Goal: Task Accomplishment & Management: Use online tool/utility

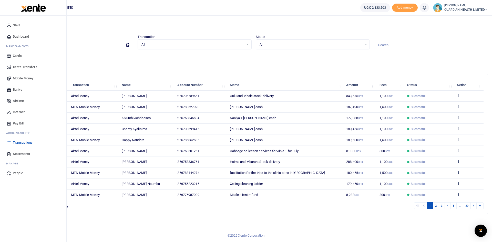
click at [28, 77] on span "Mobile Money" at bounding box center [23, 78] width 20 height 5
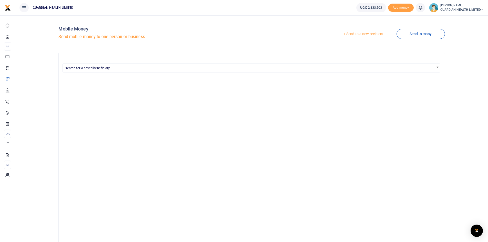
click at [348, 35] on link "Send to a new recipient" at bounding box center [363, 33] width 67 height 9
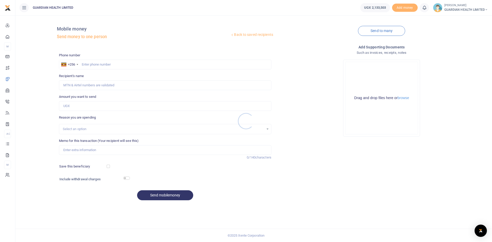
click at [111, 65] on div at bounding box center [246, 121] width 492 height 242
click at [85, 64] on input "text" at bounding box center [165, 65] width 212 height 10
type input "780253957"
type input "Rogers Natuha"
type input "780253957"
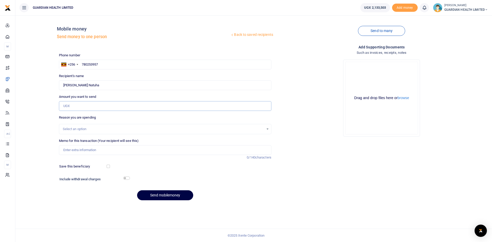
click at [104, 105] on input "Amount you want to send" at bounding box center [165, 106] width 212 height 10
type input "1,008,006"
click at [81, 149] on input "Memo for this transaction (Your recipient will see this)" at bounding box center [165, 150] width 212 height 10
click at [90, 150] on input "NDA Top up Verifuication fees" at bounding box center [165, 150] width 212 height 10
type input "NDA Top up Verification fees"
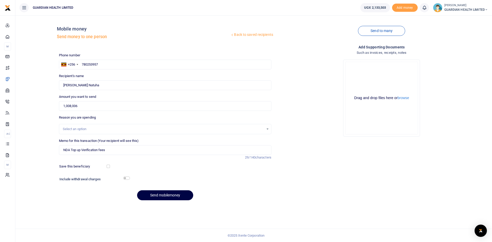
click at [107, 164] on div "Save this beneficiary" at bounding box center [83, 166] width 52 height 5
click at [107, 166] on input "checkbox" at bounding box center [108, 166] width 3 height 3
checkbox input "true"
click at [126, 179] on input "checkbox" at bounding box center [126, 177] width 7 height 3
checkbox input "true"
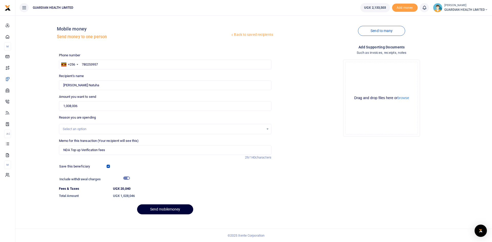
click at [154, 211] on button "Send mobilemoney" at bounding box center [165, 209] width 56 height 10
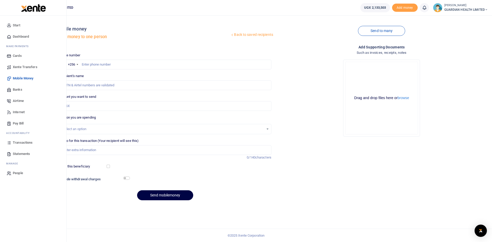
click at [26, 36] on span "Dashboard" at bounding box center [21, 36] width 16 height 5
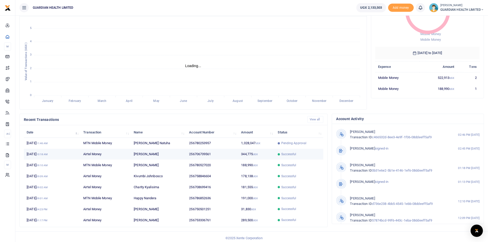
scroll to position [64, 0]
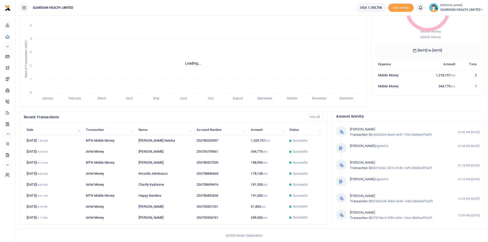
scroll to position [4, 4]
click at [261, 141] on td "1,029,747 UGX" at bounding box center [267, 140] width 38 height 11
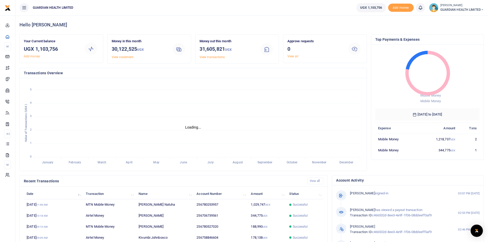
scroll to position [4, 4]
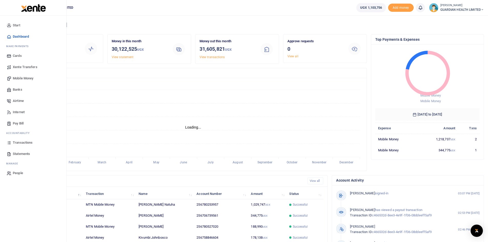
click at [23, 79] on span "Mobile Money" at bounding box center [23, 78] width 20 height 5
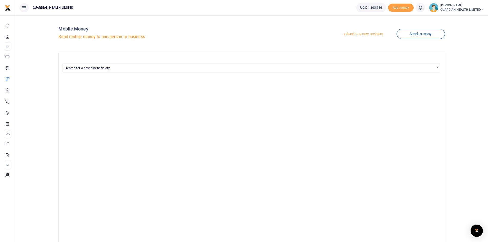
click at [359, 34] on link "Send to a new recipient" at bounding box center [363, 33] width 67 height 9
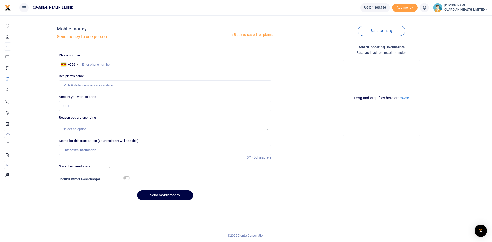
paste input "772408947"
click at [81, 65] on input "772408947" at bounding box center [165, 65] width 212 height 10
type input "772408947"
click at [82, 106] on input "Amount you want to send" at bounding box center [165, 106] width 212 height 10
type input "[PERSON_NAME]"
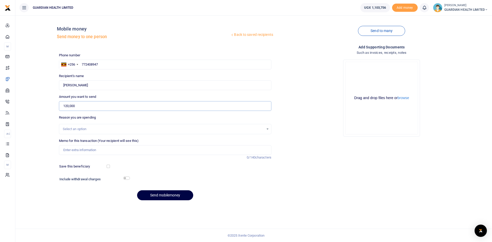
type input "120,000"
click at [80, 127] on div "Select an option" at bounding box center [163, 129] width 201 height 5
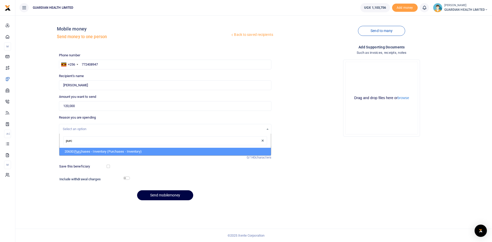
type input "purch"
click at [82, 152] on span "Purch" at bounding box center [78, 152] width 9 height 4
select select "5402"
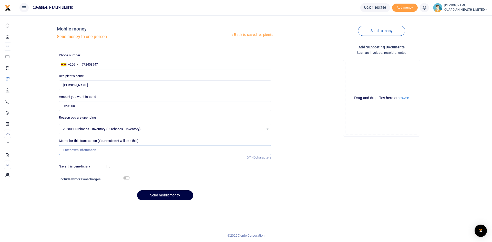
click at [85, 149] on input "Memo for this transaction (Your recipient will see this)" at bounding box center [165, 150] width 212 height 10
click at [117, 151] on input "First Pharmacy Cash Purchase" at bounding box center [165, 150] width 212 height 10
type input "First Pharmacy Cash Purchase For wandegeya"
click at [108, 167] on input "checkbox" at bounding box center [108, 166] width 3 height 3
checkbox input "true"
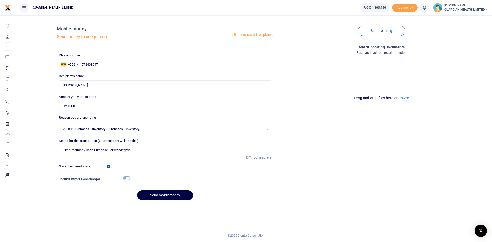
click at [128, 177] on input "checkbox" at bounding box center [126, 177] width 7 height 3
checkbox input "true"
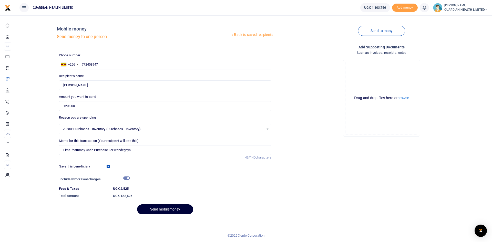
click at [158, 208] on button "Send mobilemoney" at bounding box center [165, 209] width 56 height 10
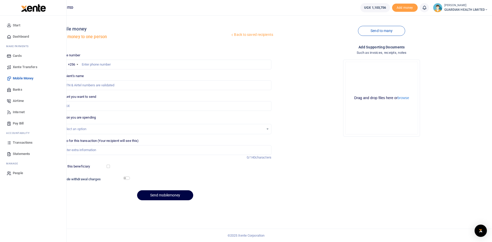
click at [26, 36] on span "Dashboard" at bounding box center [21, 36] width 16 height 5
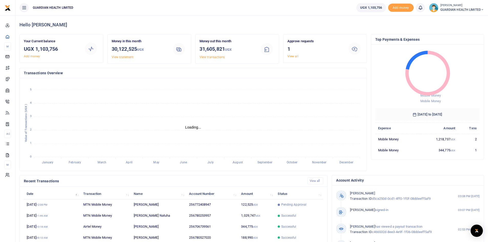
scroll to position [4, 4]
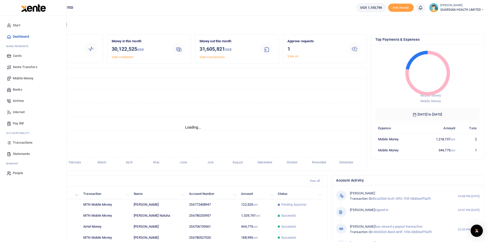
click at [30, 77] on span "Mobile Money" at bounding box center [23, 78] width 20 height 5
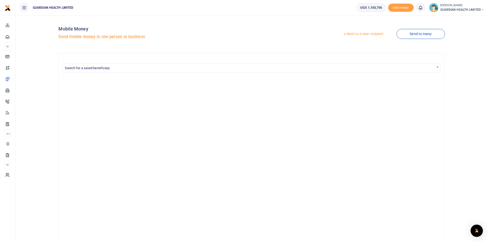
click at [358, 34] on link "Send to a new recipient" at bounding box center [363, 33] width 67 height 9
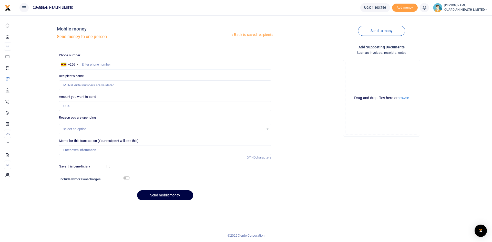
click at [112, 65] on input "text" at bounding box center [165, 65] width 212 height 10
type input "773959716"
type input "Annette Kitabalwa"
type input "773959716"
click at [75, 106] on input "Amount you want to send" at bounding box center [165, 106] width 212 height 10
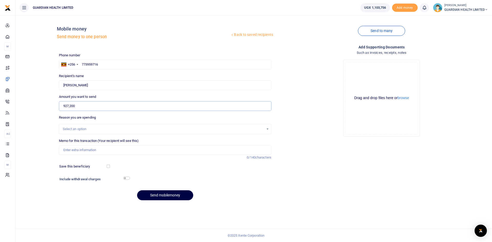
type input "927,200"
click at [90, 128] on div "Select an option" at bounding box center [163, 129] width 201 height 5
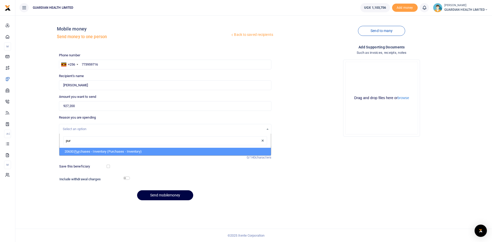
type input "purc"
click at [91, 152] on li "20630: Purc hases - Inventory (Purchases - Inventory)" at bounding box center [164, 152] width 211 height 8
select select "5402"
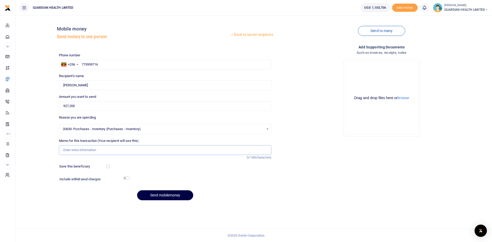
click at [91, 151] on input "Memo for this transaction (Your recipient will see this)" at bounding box center [165, 150] width 212 height 10
type input "Reco Industries Cash Purchase"
click at [169, 194] on button "Send mobilemoney" at bounding box center [165, 195] width 56 height 10
